Goal: Check status: Check status

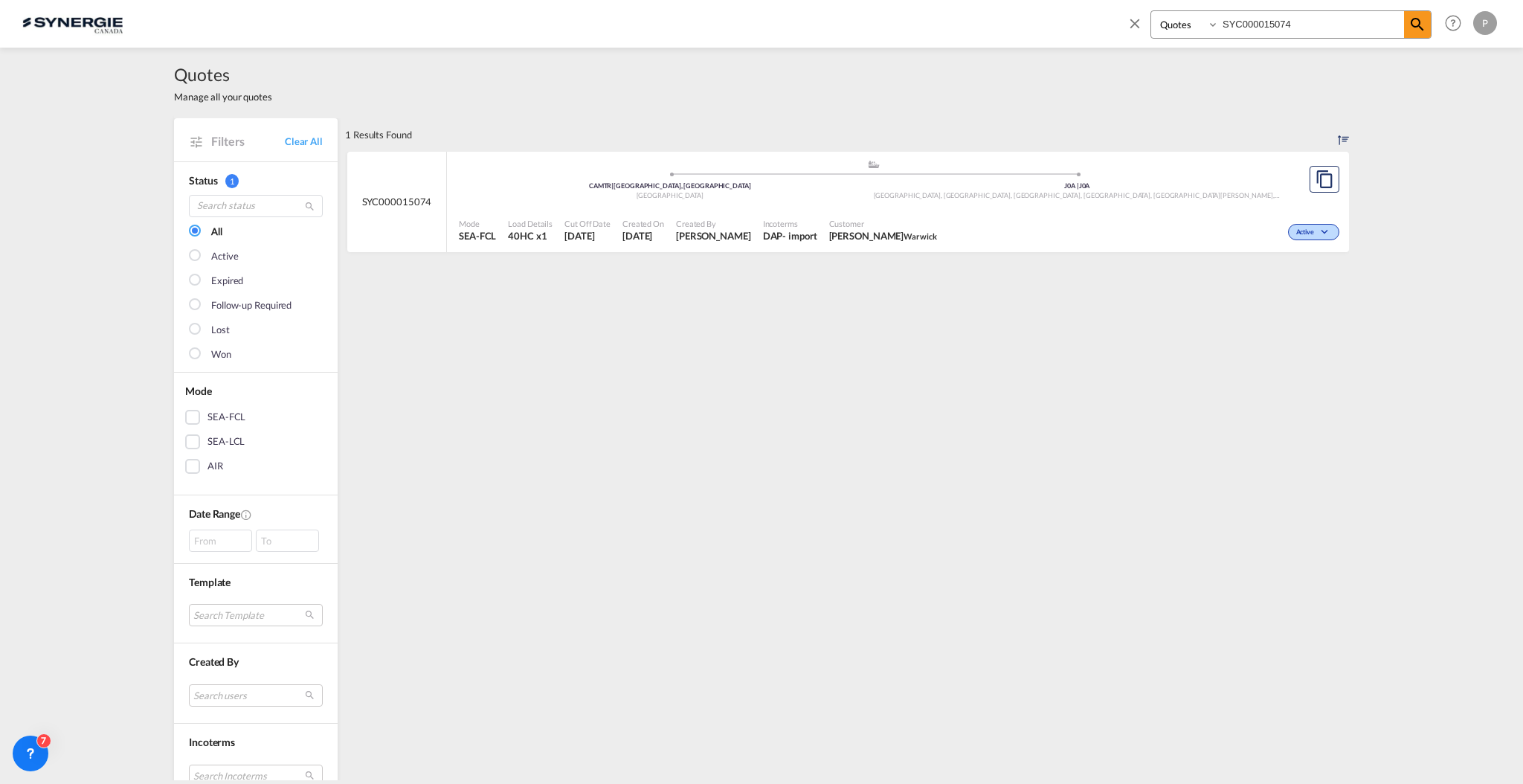
click at [1171, 12] on select "Bookings Quotes Enquiries" at bounding box center [1187, 24] width 71 height 26
click at [1151, 11] on select "Bookings Quotes Enquiries" at bounding box center [1187, 24] width 71 height 26
click at [1183, 28] on select "Bookings Quotes Enquiries" at bounding box center [1187, 24] width 71 height 26
select select "Shipments"
click at [1151, 11] on select "Bookings Quotes Enquiries" at bounding box center [1187, 24] width 71 height 26
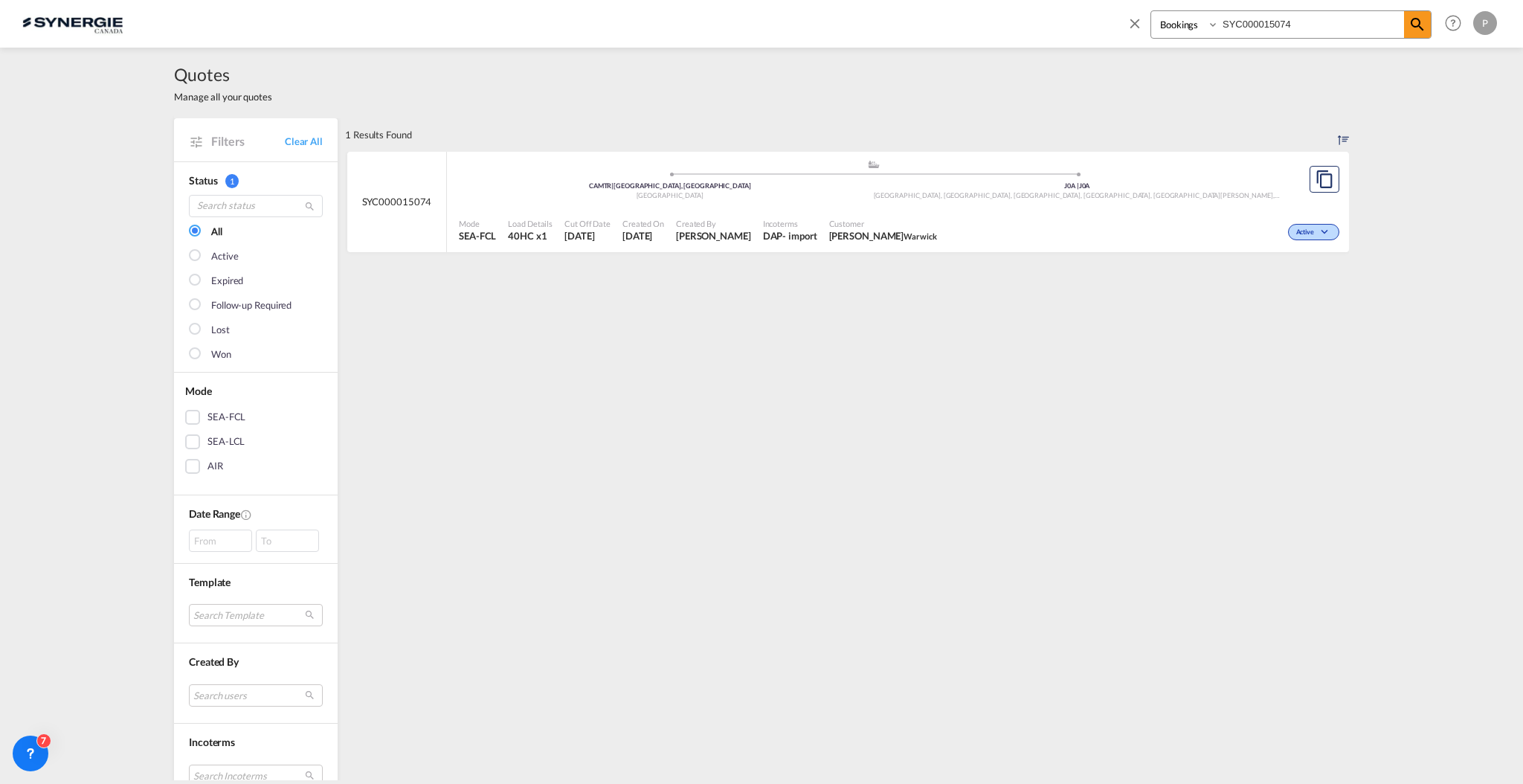
click at [1240, 18] on input "SYC000015074" at bounding box center [1311, 24] width 185 height 26
click at [1242, 33] on input "SYC000015074" at bounding box center [1311, 24] width 185 height 26
paste input "SYC003051"
type input "SYC003051"
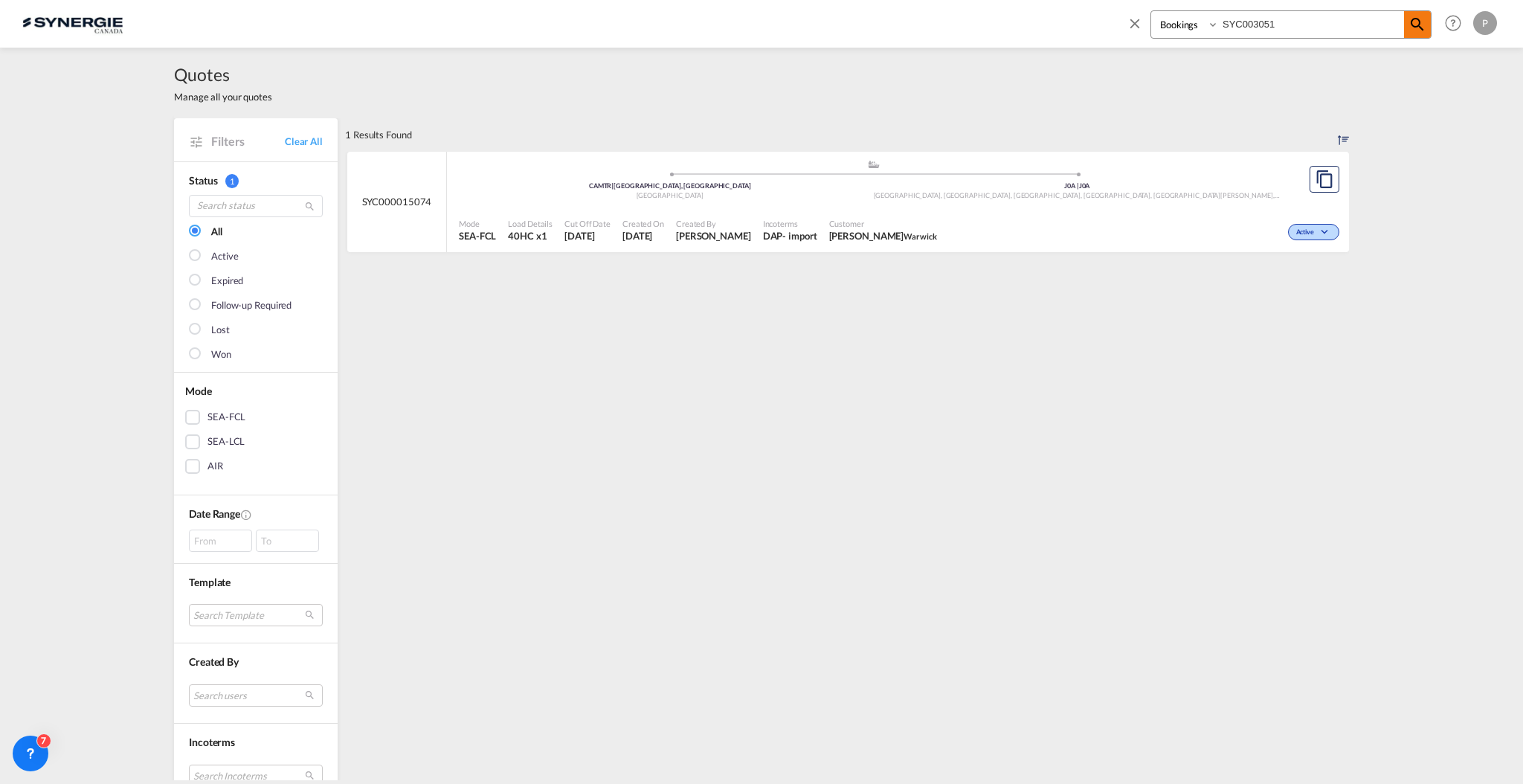
click at [1419, 28] on md-icon "icon-magnify" at bounding box center [1418, 25] width 18 height 18
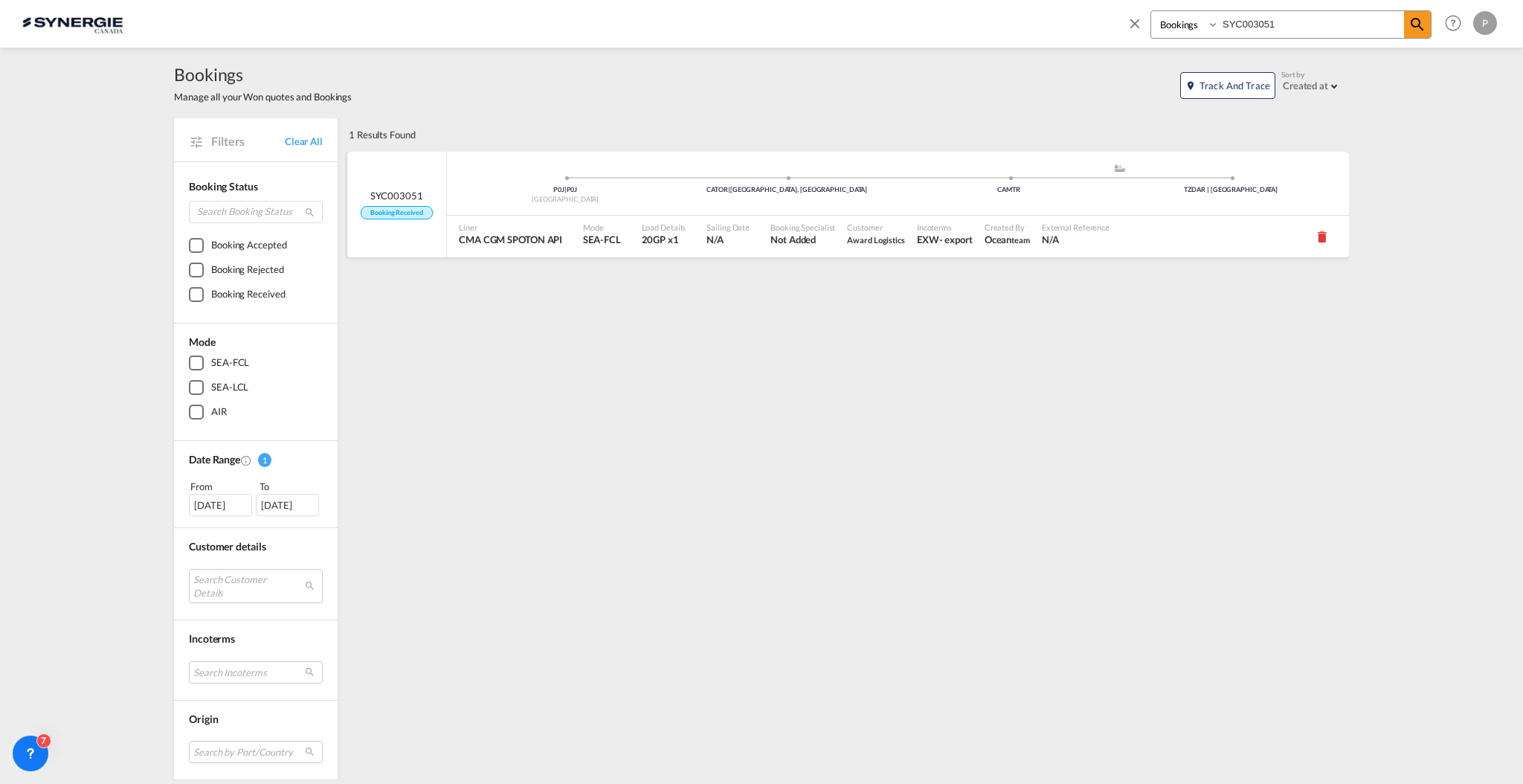
click at [883, 245] on span "Award Logistics" at bounding box center [876, 239] width 58 height 14
click at [802, 199] on div "P0J | P0J Canada CATOR | Toronto, ON .a{fill:#aaa8ad;} .a{fill:#aaa8ad;} CAMTR …" at bounding box center [898, 185] width 903 height 45
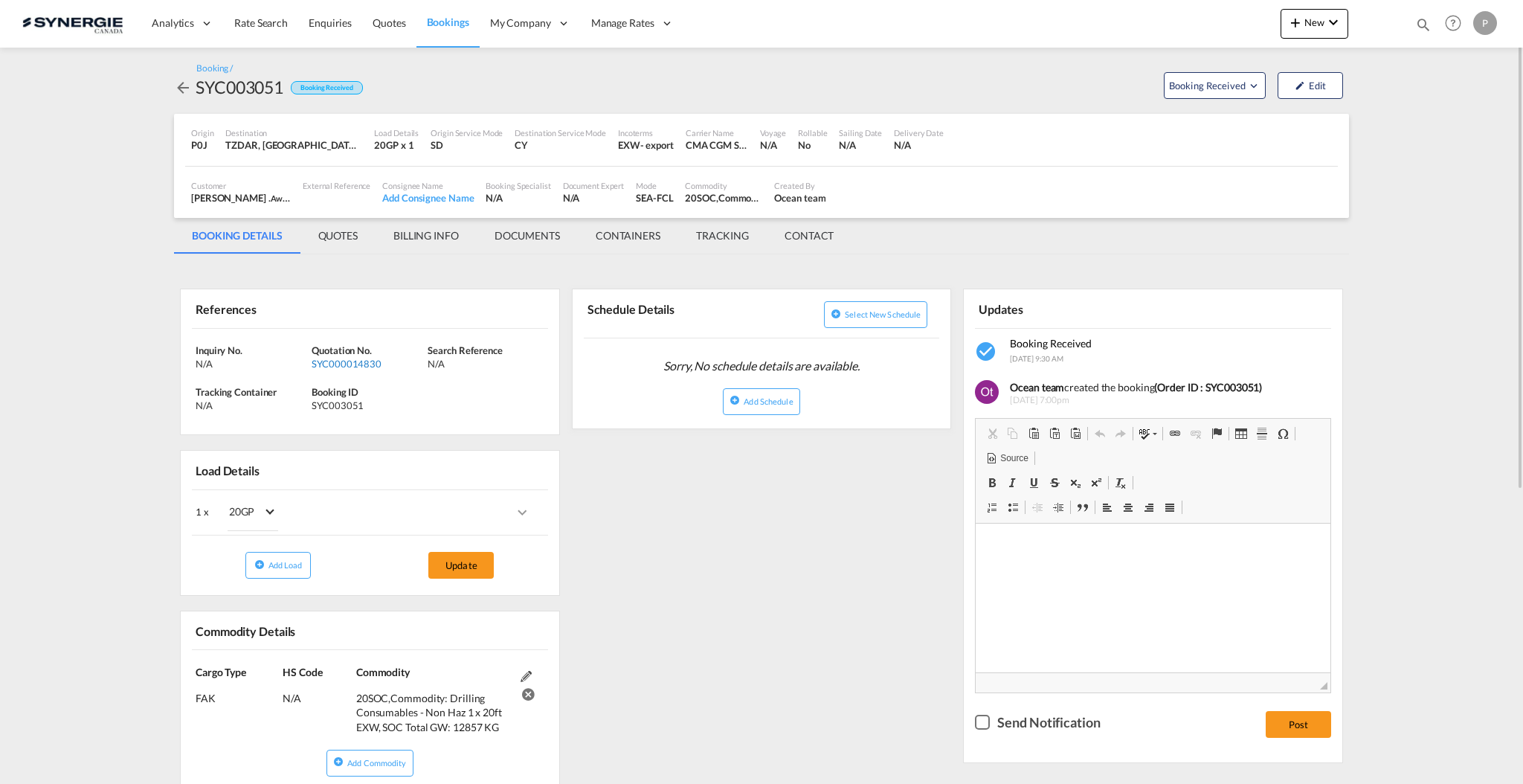
click at [357, 357] on div "SYC000014830" at bounding box center [367, 363] width 112 height 14
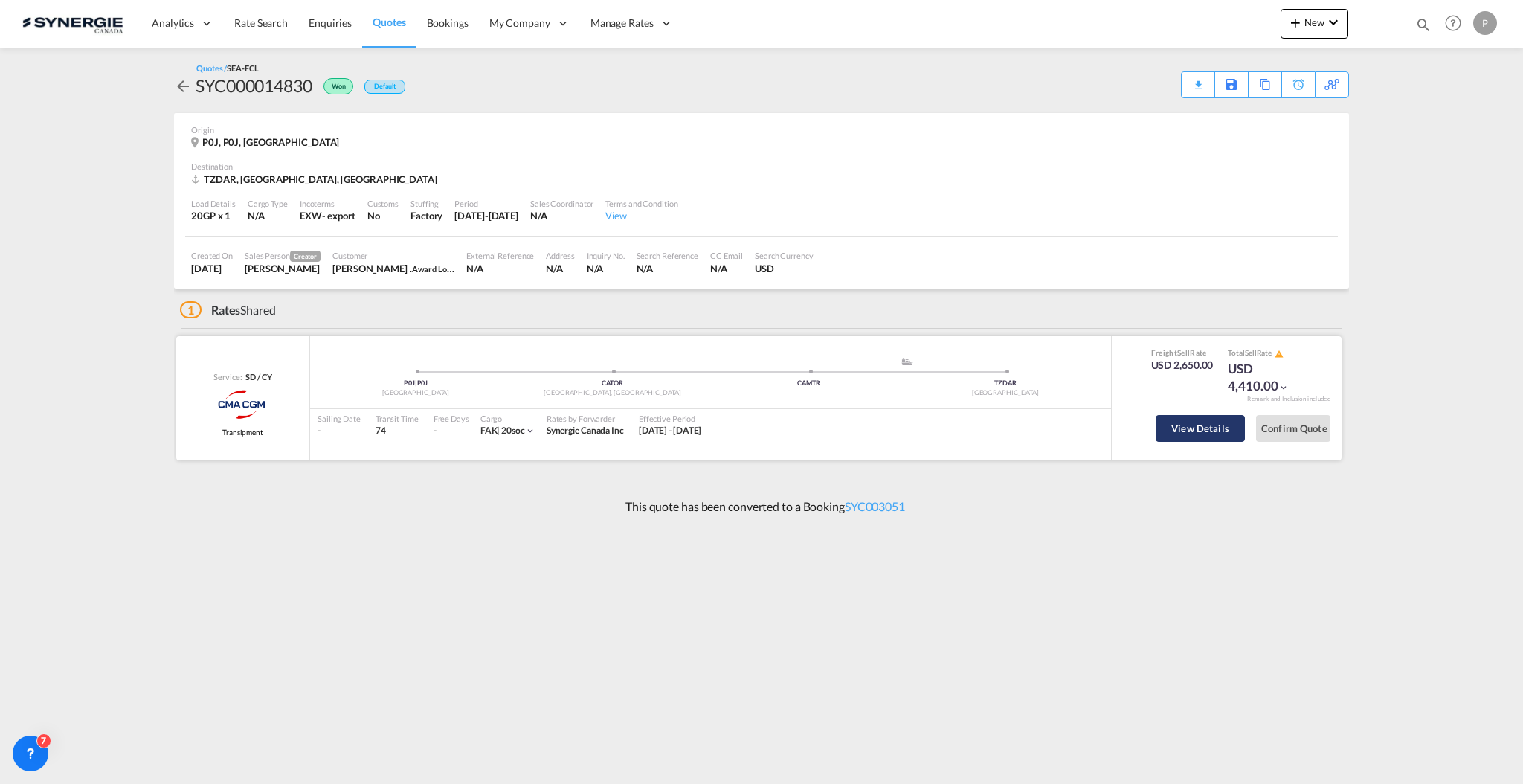
click at [1217, 423] on button "View Details" at bounding box center [1201, 428] width 89 height 26
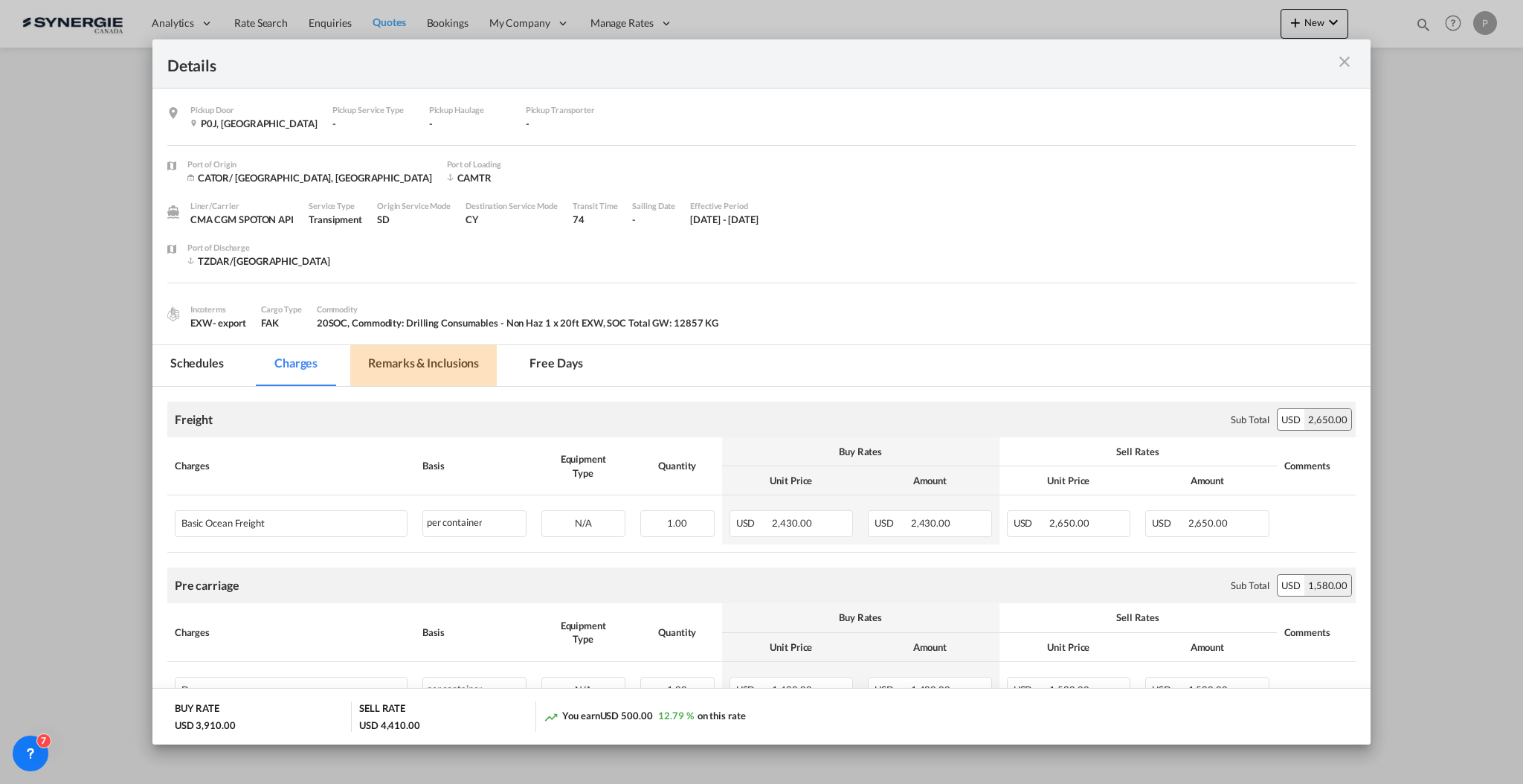
drag, startPoint x: 435, startPoint y: 367, endPoint x: 434, endPoint y: 355, distance: 12.0
click at [435, 367] on md-tab-item "Remarks & Inclusions" at bounding box center [424, 365] width 147 height 41
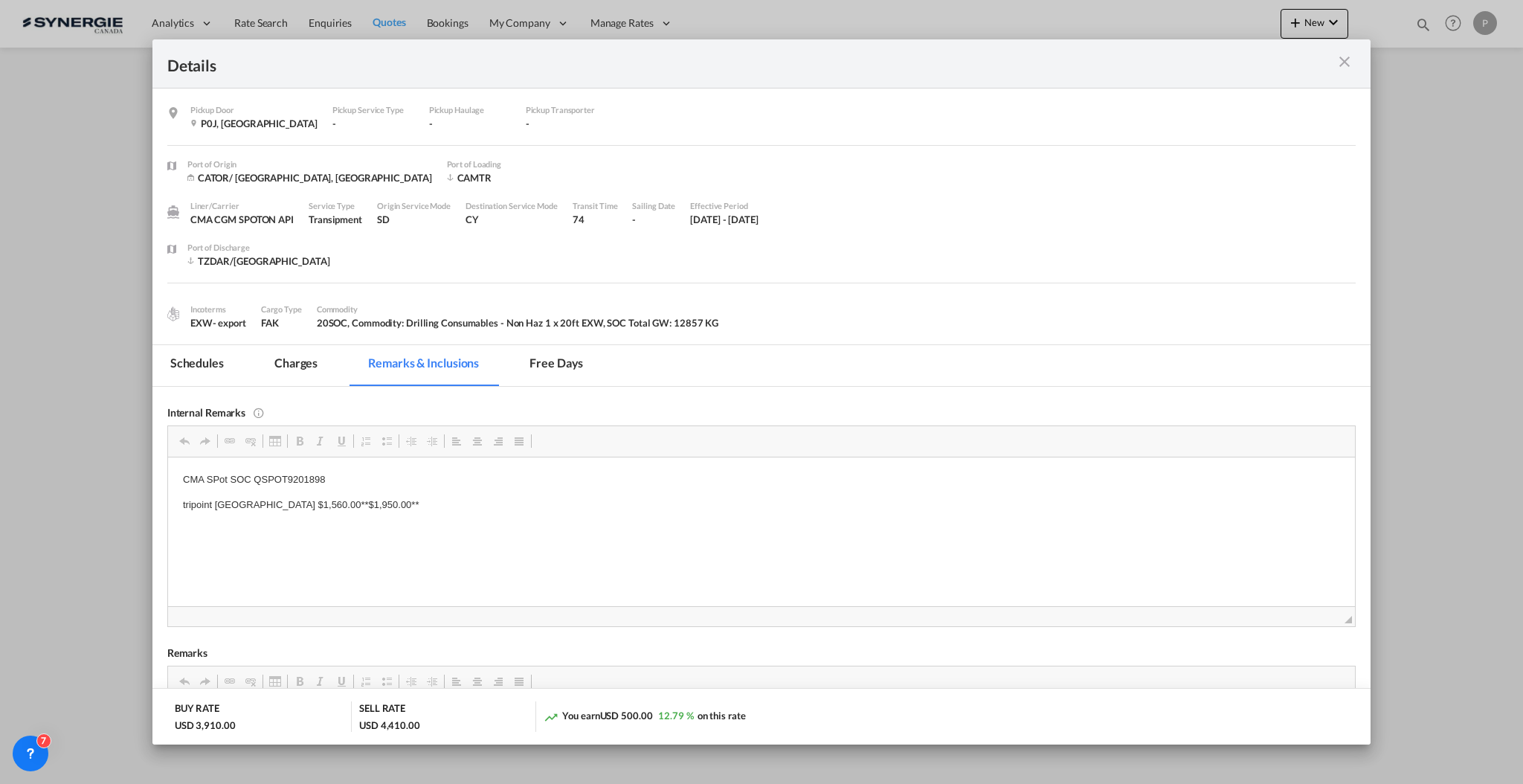
drag, startPoint x: 269, startPoint y: 364, endPoint x: 291, endPoint y: 366, distance: 22.1
click at [272, 364] on md-tab-item "Charges" at bounding box center [296, 365] width 79 height 41
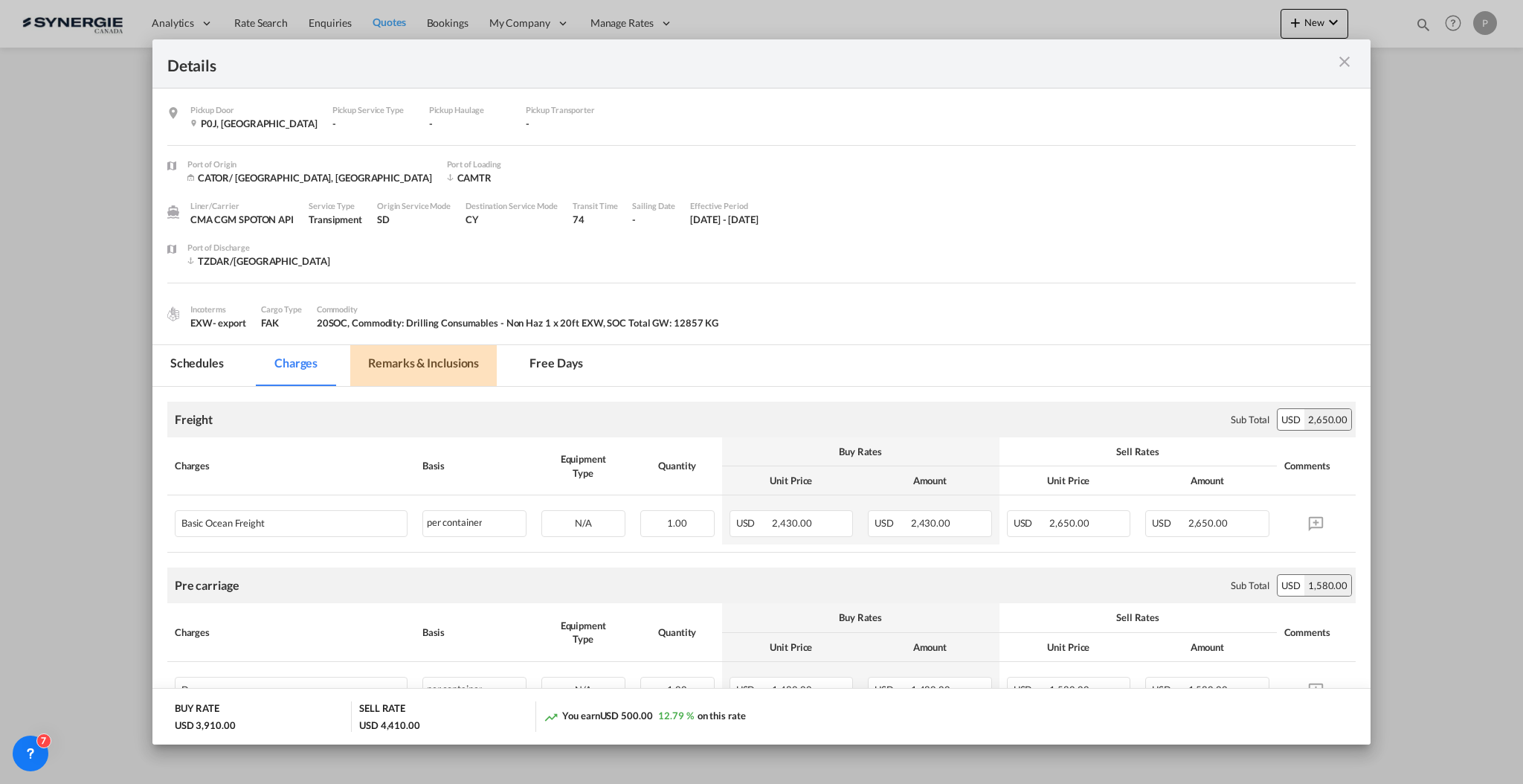
click at [456, 372] on md-tab-item "Remarks & Inclusions" at bounding box center [424, 365] width 147 height 41
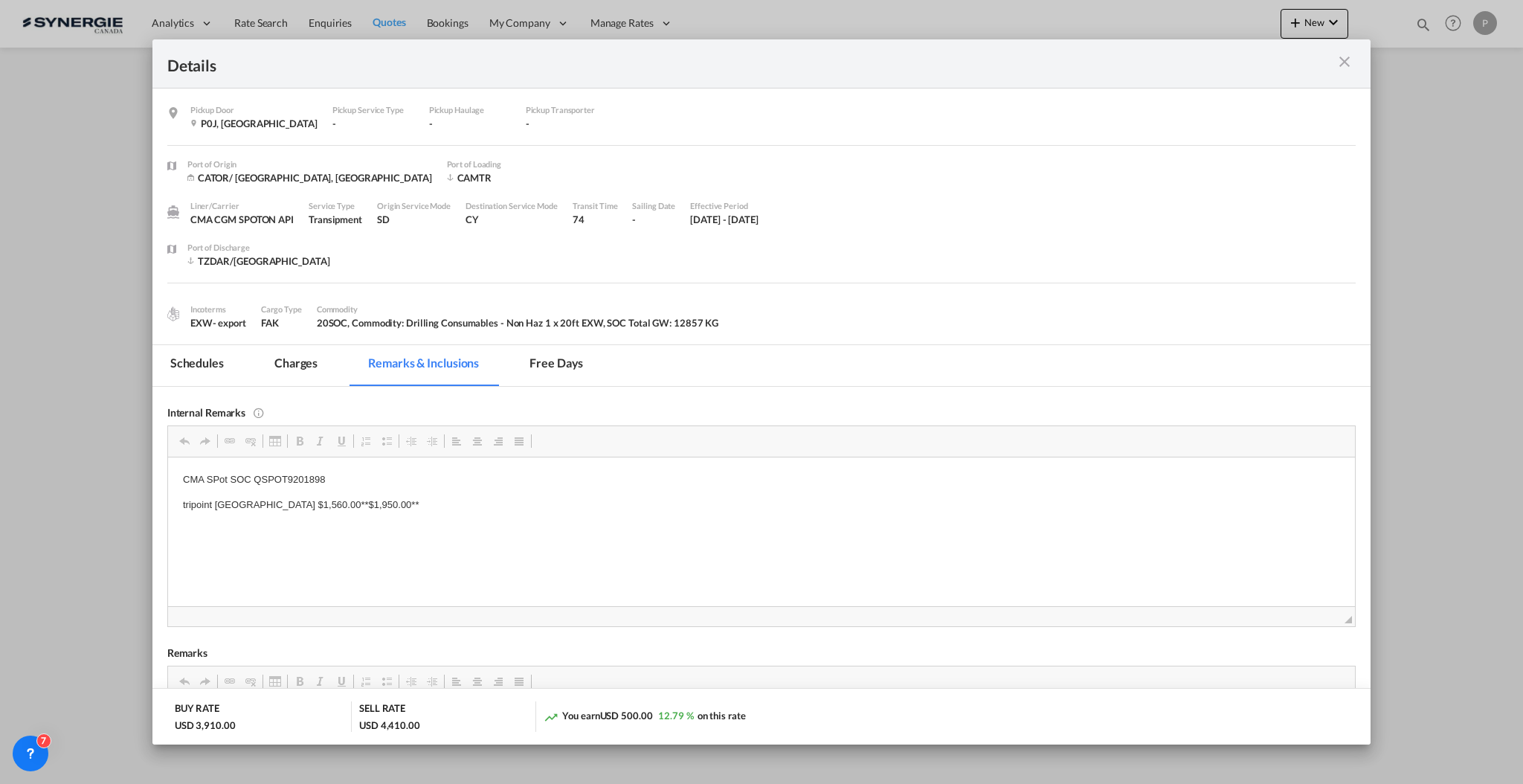
click at [291, 364] on md-tab-item "Charges" at bounding box center [296, 365] width 79 height 41
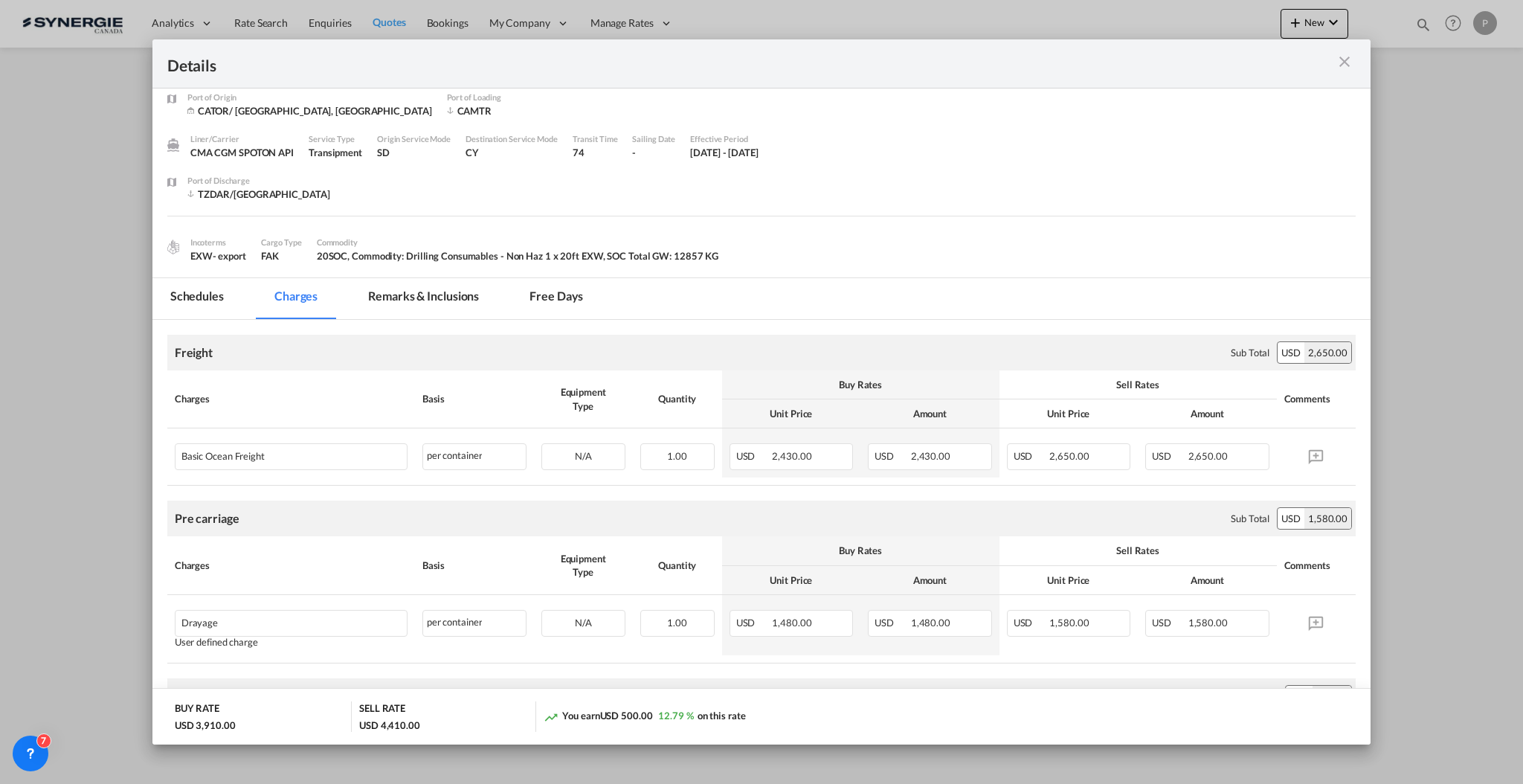
scroll to position [99, 0]
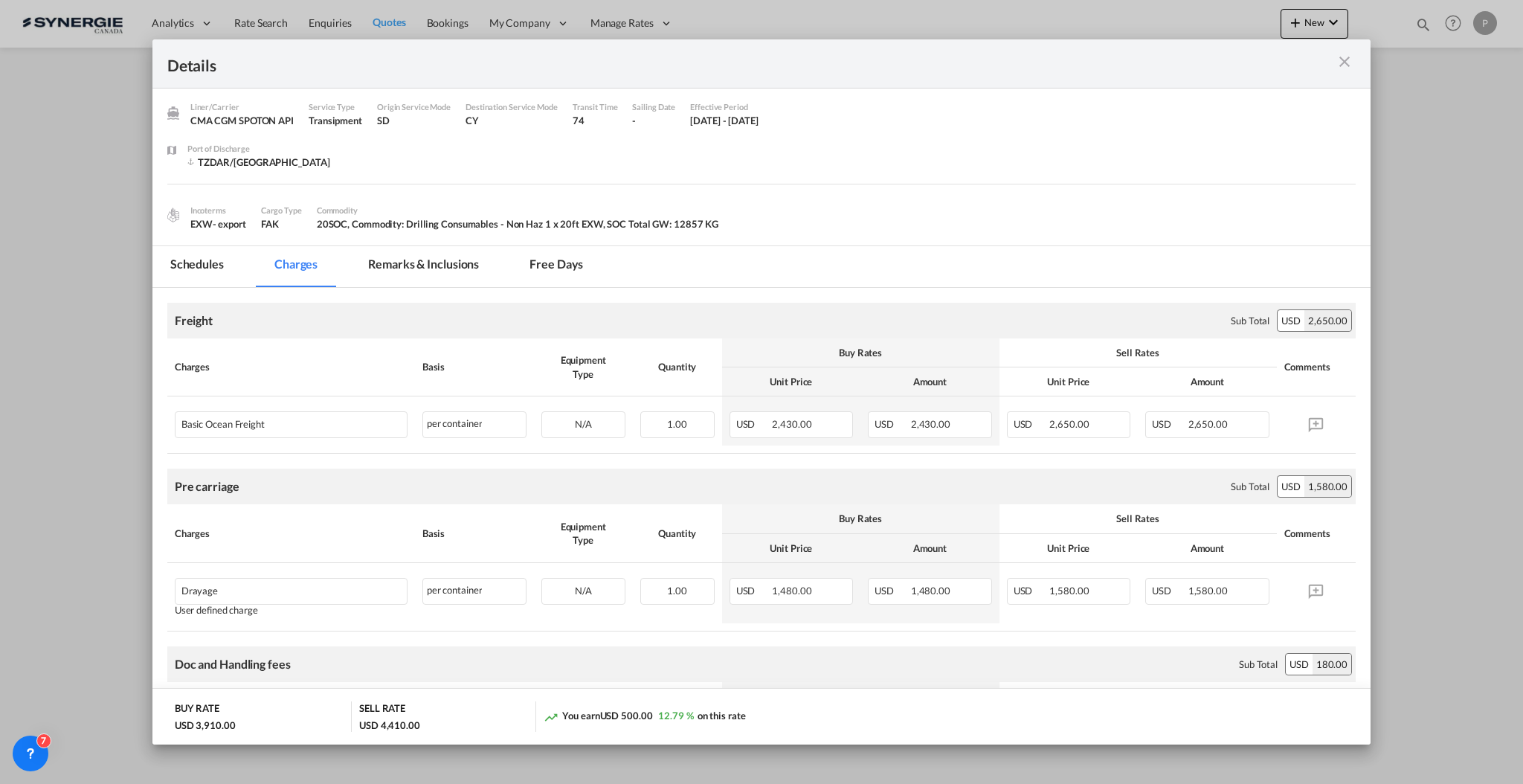
click at [1338, 56] on md-icon "icon-close m-3 fg-AAA8AD cursor" at bounding box center [1345, 62] width 18 height 18
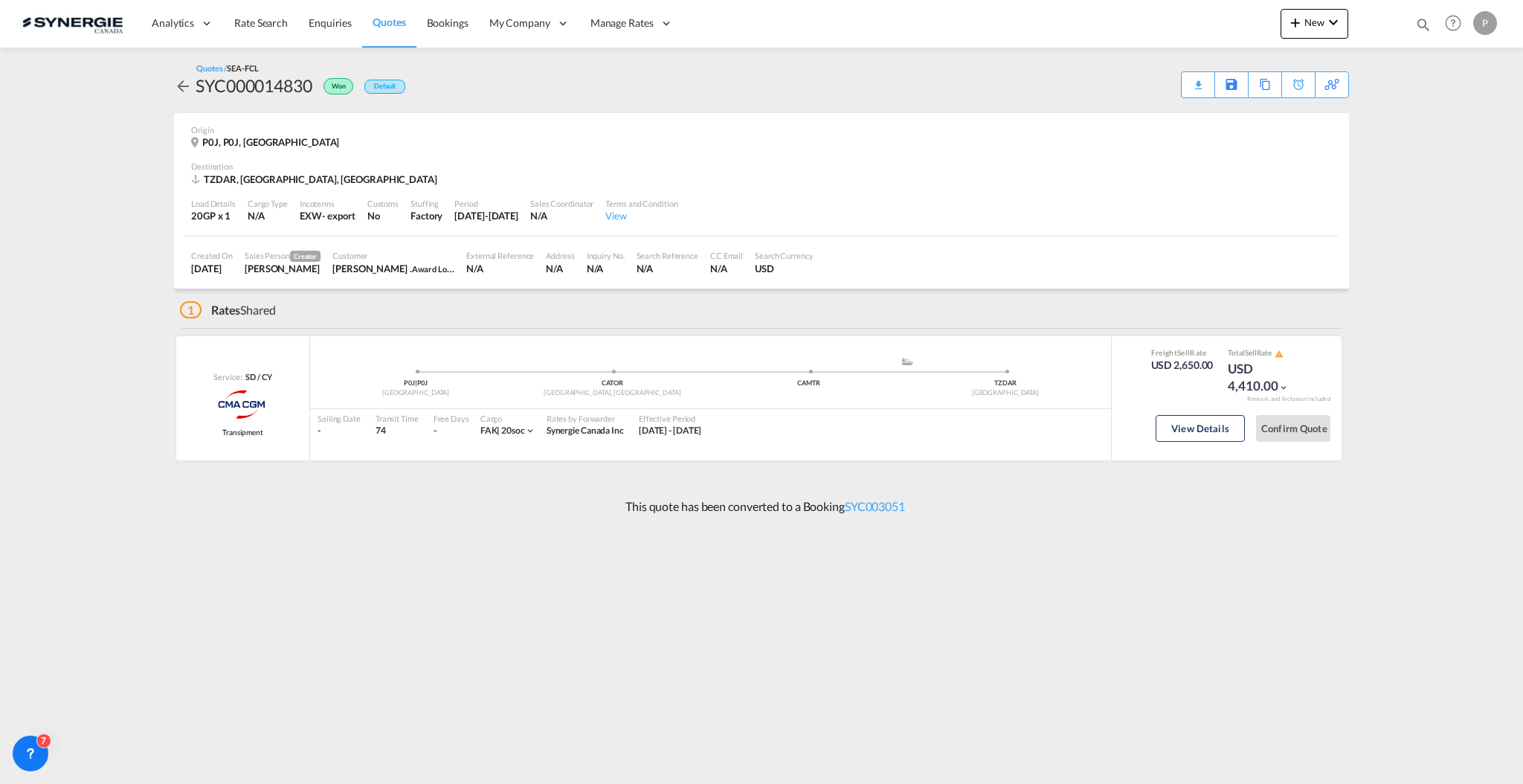
click at [1420, 25] on md-icon "icon-magnify" at bounding box center [1424, 25] width 16 height 16
click at [1221, 25] on select "Bookings Quotes Enquiries" at bounding box center [1187, 24] width 71 height 26
click at [1204, 25] on select "Bookings Quotes Enquiries" at bounding box center [1187, 24] width 71 height 26
click at [1188, 36] on select "Bookings Quotes Enquiries" at bounding box center [1187, 24] width 71 height 26
select select "Quotes"
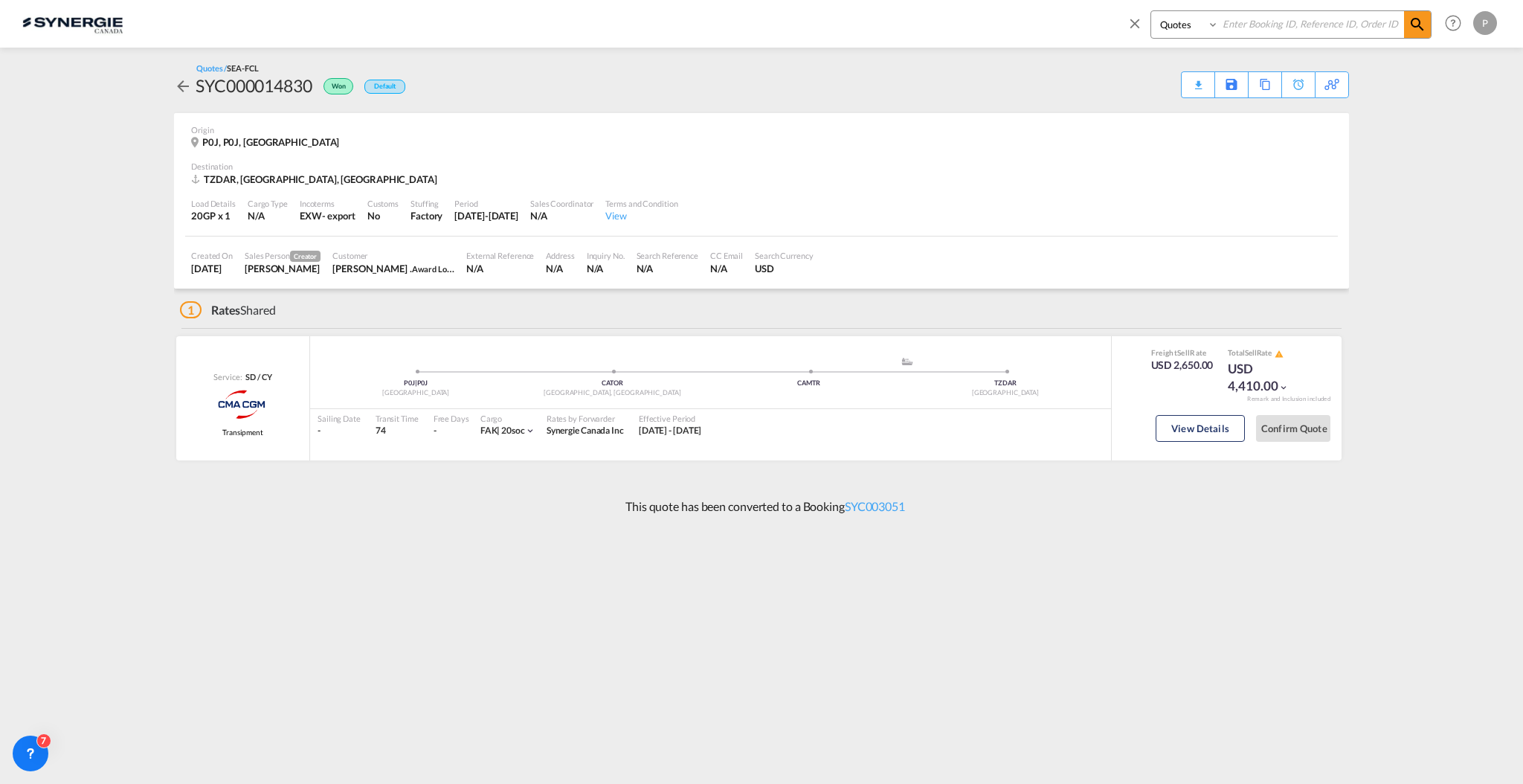
click at [1151, 11] on select "Bookings Quotes Enquiries" at bounding box center [1187, 24] width 71 height 26
click at [1252, 15] on input at bounding box center [1311, 24] width 185 height 26
paste input "SYC000014994"
type input "SYC000014994"
click at [1420, 18] on md-icon "icon-magnify" at bounding box center [1418, 25] width 18 height 18
